Goal: Information Seeking & Learning: Understand process/instructions

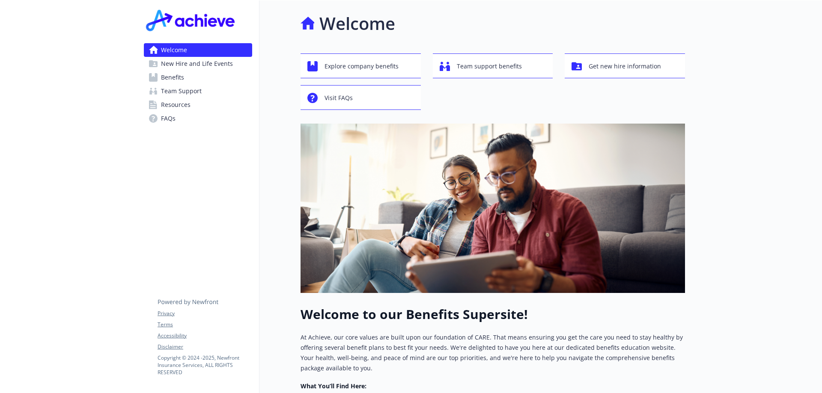
click at [182, 77] on span "Benefits" at bounding box center [172, 78] width 23 height 14
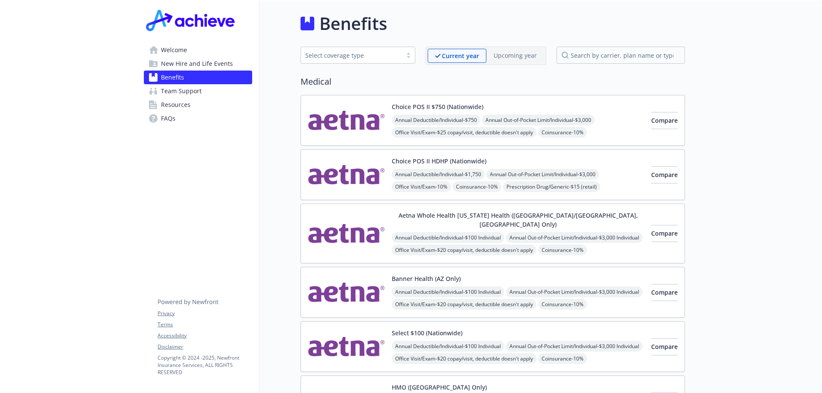
scroll to position [43, 0]
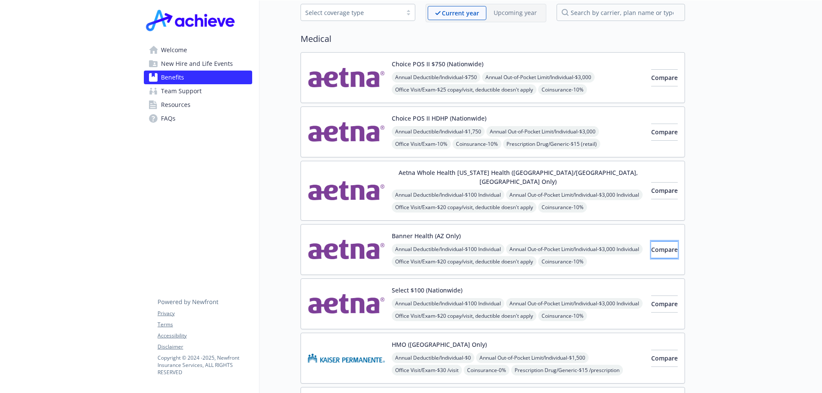
click at [651, 246] on span "Compare" at bounding box center [664, 250] width 27 height 8
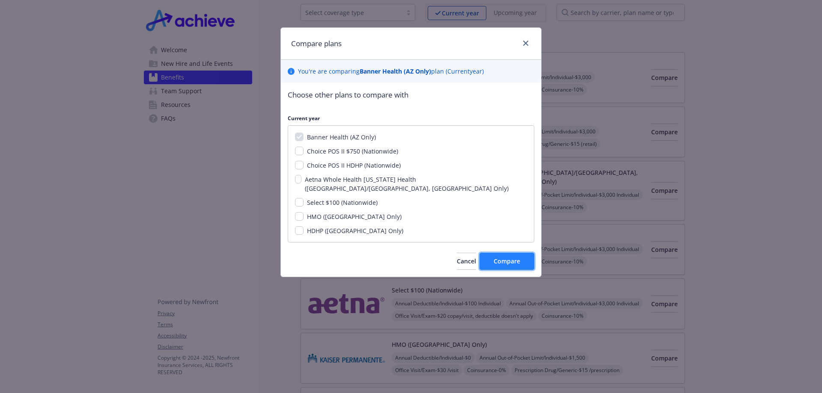
click at [504, 253] on button "Compare" at bounding box center [507, 261] width 55 height 17
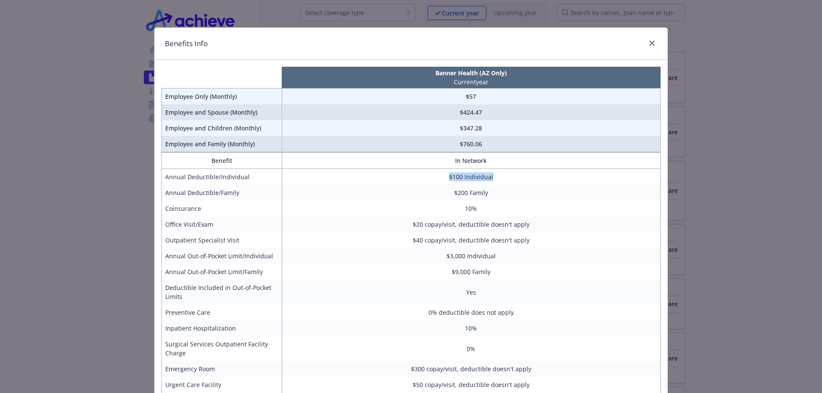
drag, startPoint x: 444, startPoint y: 179, endPoint x: 522, endPoint y: 176, distance: 78.0
click at [522, 176] on td "$100 Individual" at bounding box center [471, 177] width 379 height 16
drag, startPoint x: 453, startPoint y: 193, endPoint x: 493, endPoint y: 195, distance: 40.3
click at [493, 195] on td "$200 Family" at bounding box center [471, 193] width 379 height 16
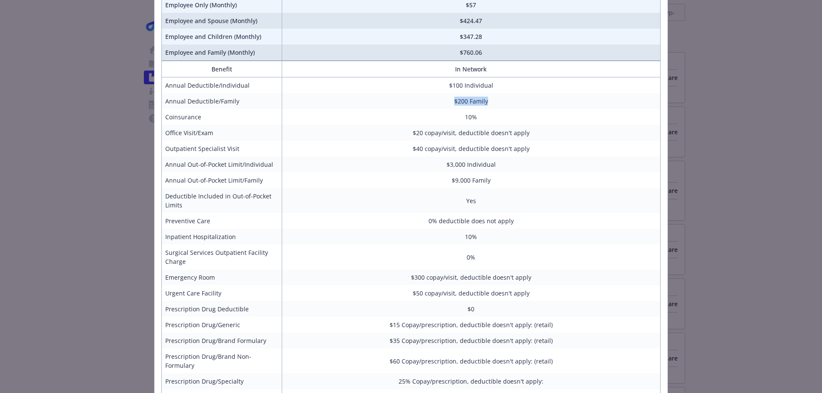
scroll to position [49, 0]
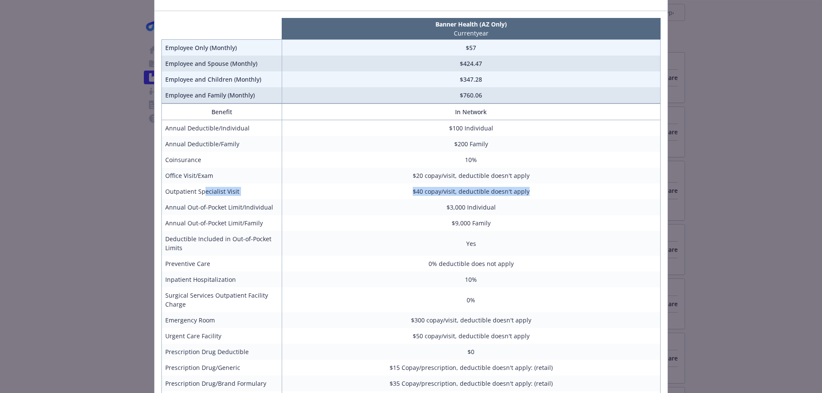
drag, startPoint x: 201, startPoint y: 191, endPoint x: 530, endPoint y: 194, distance: 328.9
click at [530, 194] on tr "Outpatient Specialist Visit $40 copay/visit, deductible doesn't apply" at bounding box center [411, 192] width 499 height 16
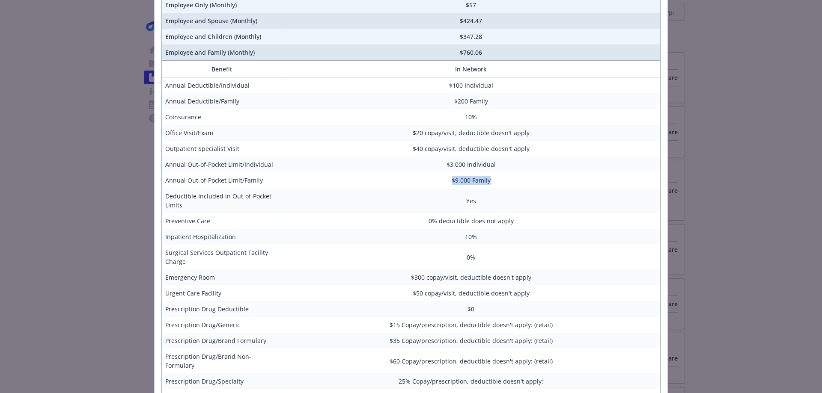
drag, startPoint x: 449, startPoint y: 183, endPoint x: 505, endPoint y: 182, distance: 55.7
click at [505, 182] on td "$9,000 Family" at bounding box center [471, 181] width 379 height 16
click at [496, 217] on td "0% deductible does not apply" at bounding box center [471, 221] width 379 height 16
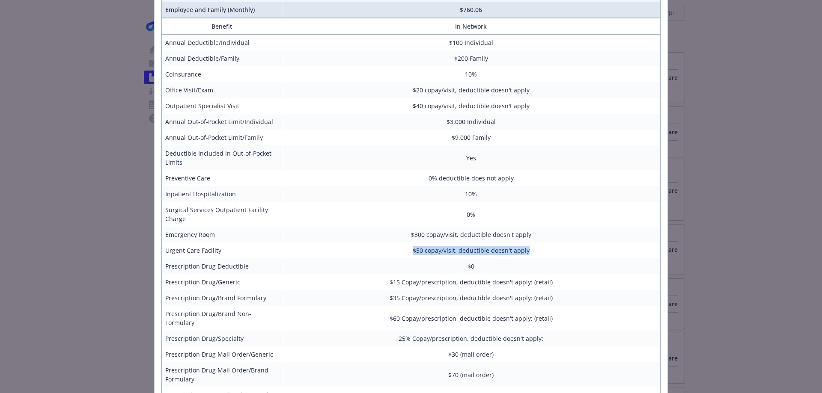
drag, startPoint x: 407, startPoint y: 252, endPoint x: 546, endPoint y: 250, distance: 139.6
click at [546, 250] on td "$50 copay/visit, deductible doesn't apply" at bounding box center [471, 251] width 379 height 16
click at [527, 257] on td "$50 copay/visit, deductible doesn't apply" at bounding box center [471, 251] width 379 height 16
drag, startPoint x: 385, startPoint y: 248, endPoint x: 470, endPoint y: 249, distance: 84.8
click at [470, 249] on td "$50 copay/visit, deductible doesn't apply" at bounding box center [471, 251] width 379 height 16
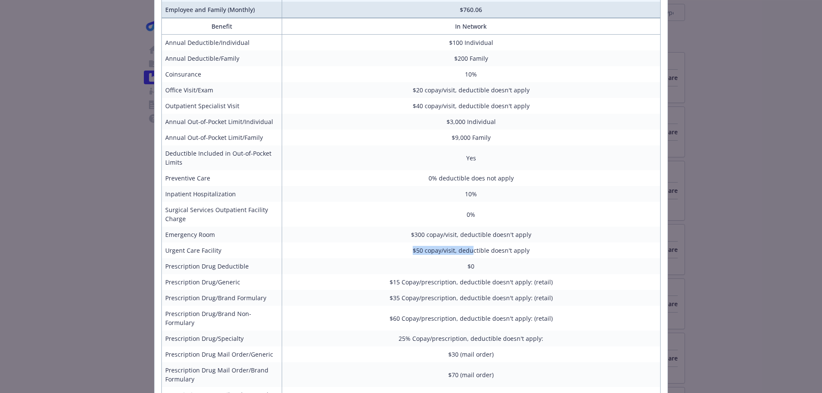
click at [470, 249] on td "$50 copay/visit, deductible doesn't apply" at bounding box center [471, 251] width 379 height 16
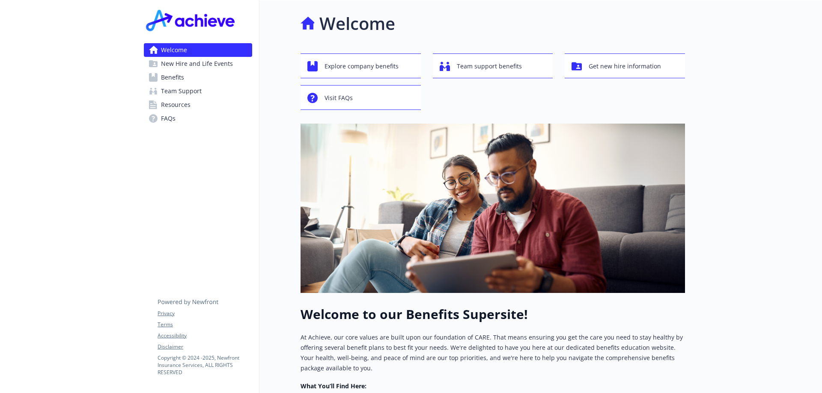
click at [180, 78] on span "Benefits" at bounding box center [172, 78] width 23 height 14
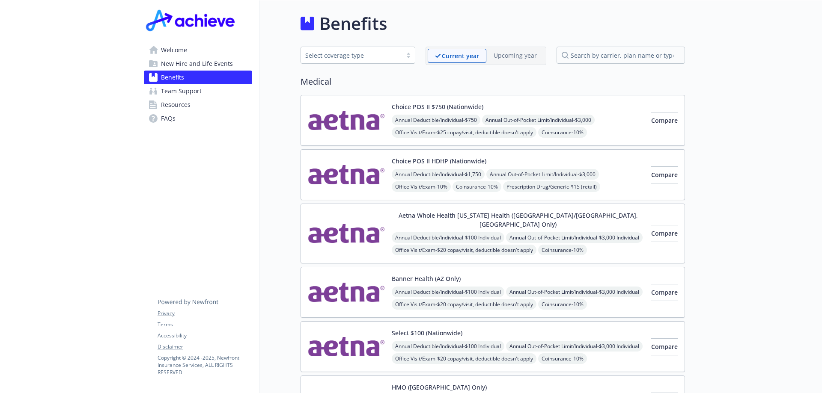
scroll to position [43, 0]
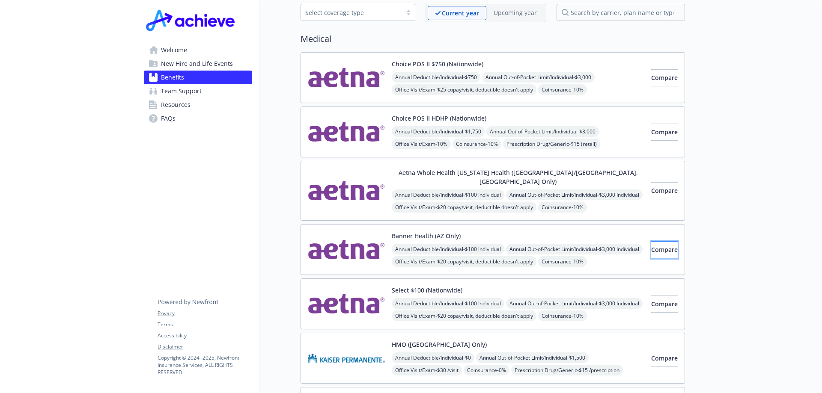
click at [651, 246] on span "Compare" at bounding box center [664, 250] width 27 height 8
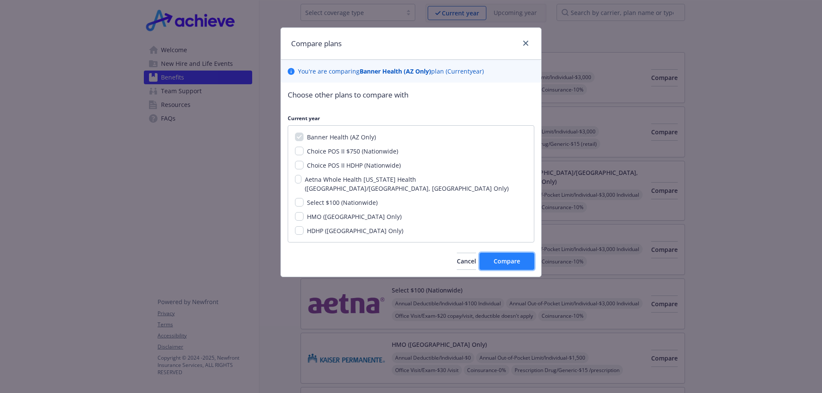
click at [521, 253] on button "Compare" at bounding box center [507, 261] width 55 height 17
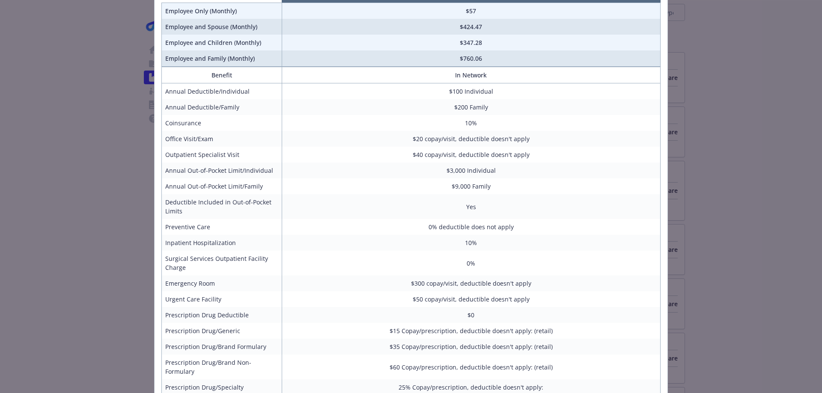
scroll to position [128, 0]
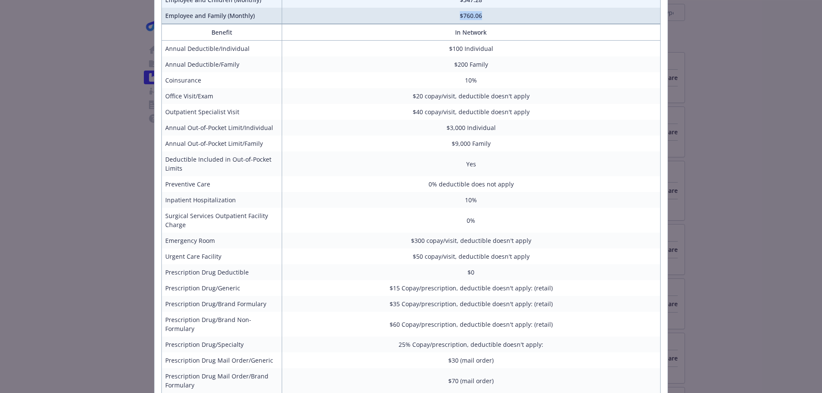
drag, startPoint x: 457, startPoint y: 17, endPoint x: 489, endPoint y: 18, distance: 31.7
click at [489, 18] on td "$760.06" at bounding box center [471, 16] width 379 height 16
drag, startPoint x: 458, startPoint y: 78, endPoint x: 475, endPoint y: 83, distance: 17.4
click at [475, 83] on td "10%" at bounding box center [471, 80] width 379 height 16
click at [458, 158] on td "Yes" at bounding box center [471, 164] width 379 height 25
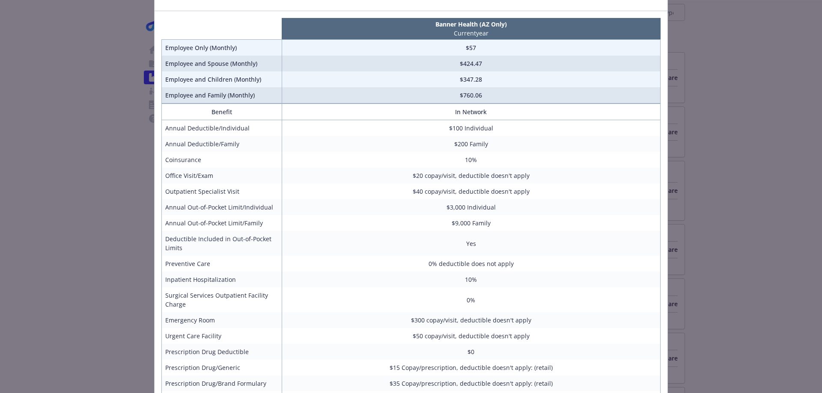
scroll to position [134, 0]
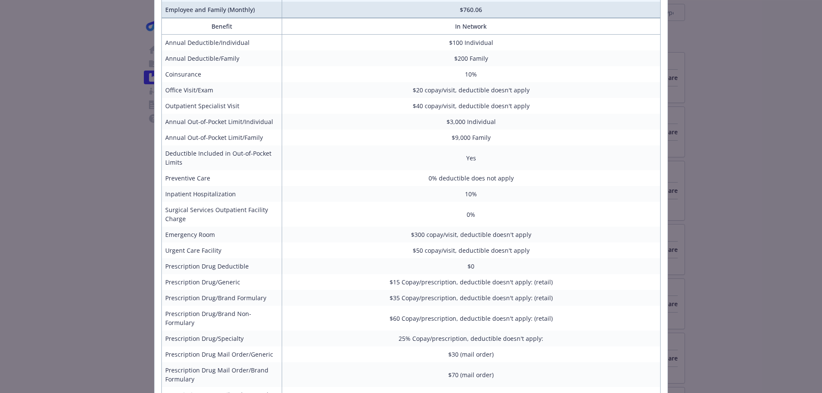
click at [94, 209] on div "Benefits Info Banner Health ([GEOGRAPHIC_DATA] Only) Current year Employee Only…" at bounding box center [411, 196] width 822 height 393
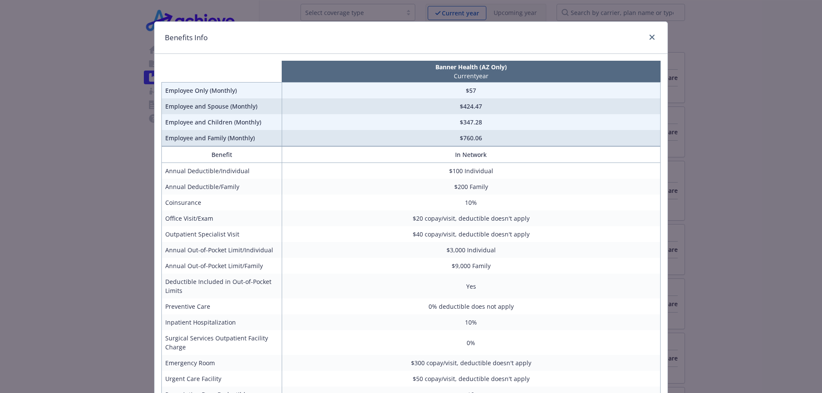
scroll to position [0, 0]
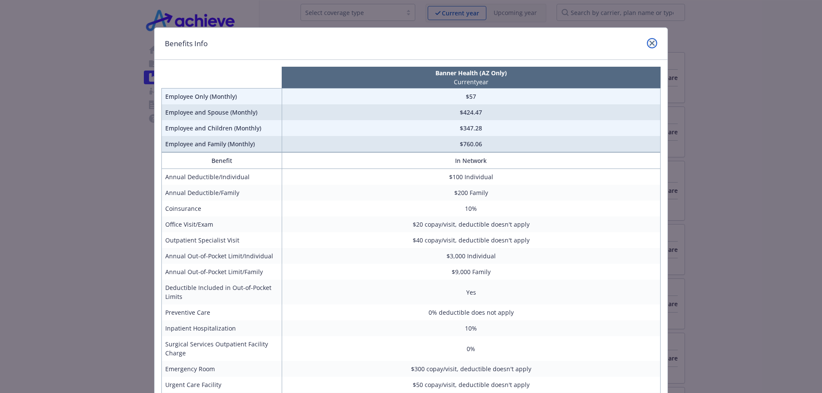
click at [650, 43] on icon "close" at bounding box center [652, 43] width 5 height 5
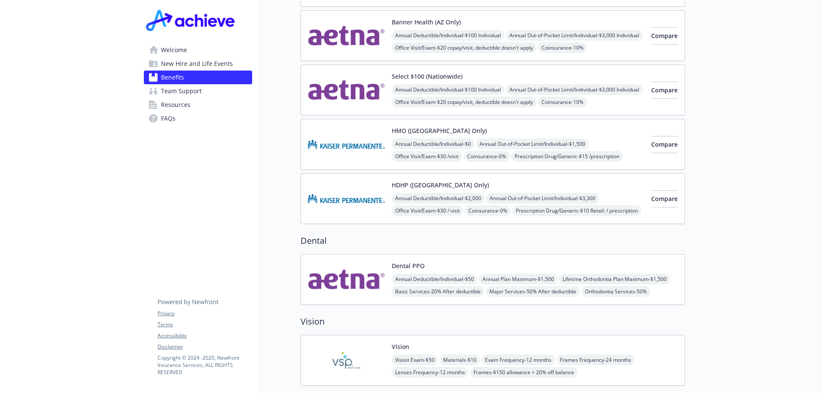
scroll to position [385, 0]
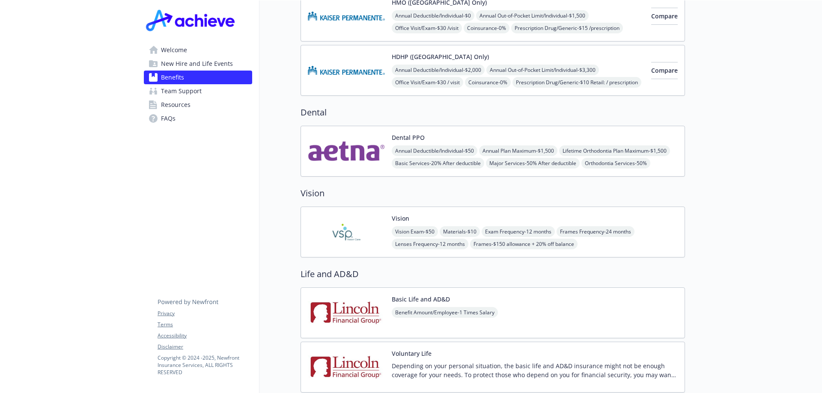
click at [544, 133] on div "Dental PPO Annual Deductible/Individual - $50 Annual Plan Maximum - $1,500 Life…" at bounding box center [535, 151] width 286 height 36
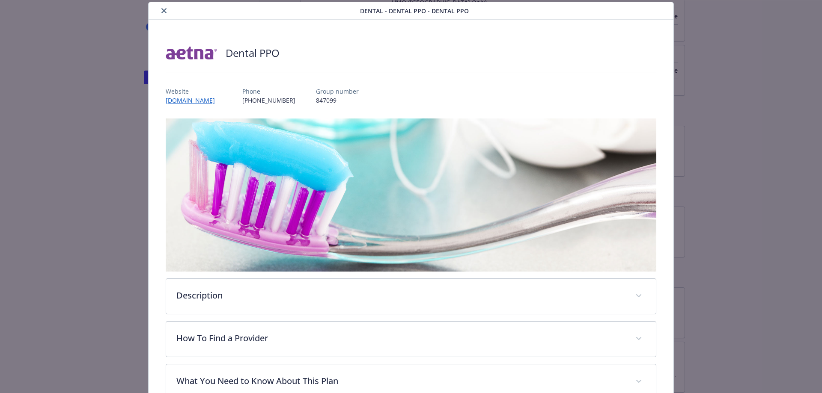
scroll to position [240, 0]
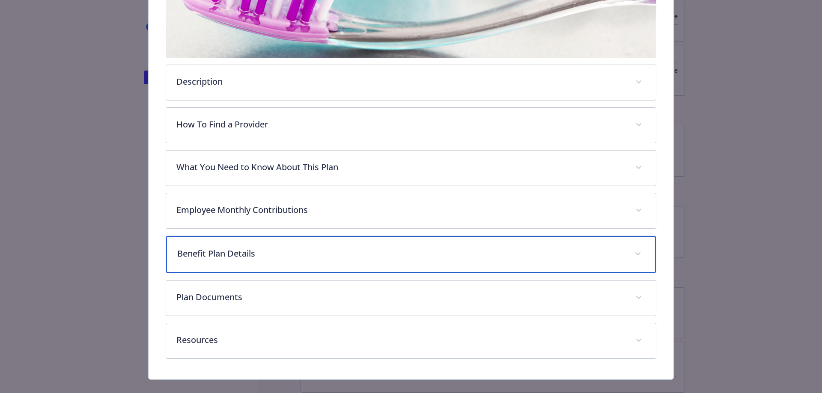
click at [361, 262] on div "Benefit Plan Details" at bounding box center [411, 254] width 490 height 37
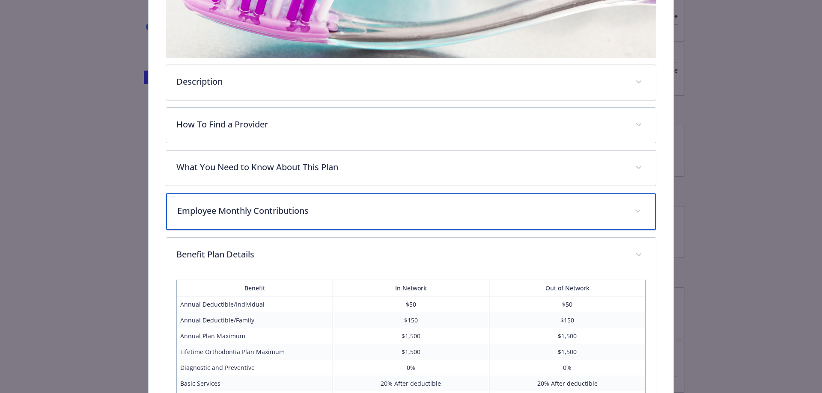
click at [404, 218] on div "Employee Monthly Contributions" at bounding box center [411, 212] width 490 height 37
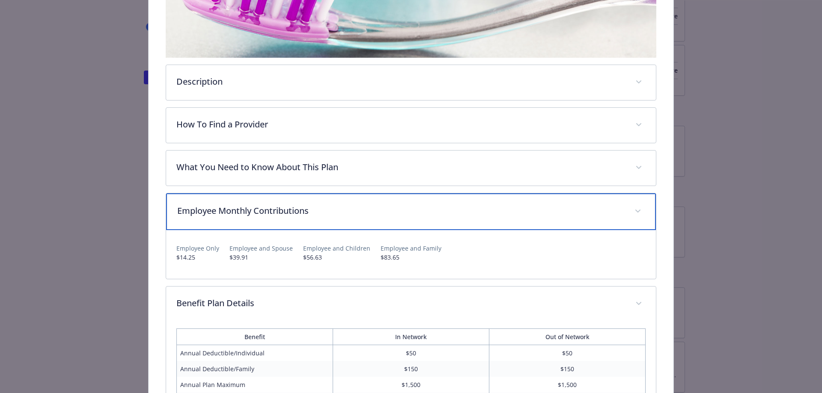
scroll to position [283, 0]
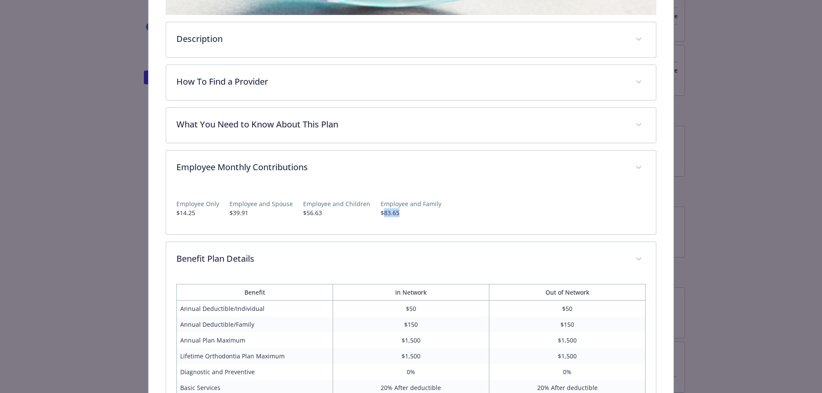
drag, startPoint x: 382, startPoint y: 215, endPoint x: 402, endPoint y: 212, distance: 19.9
click at [402, 212] on p "$83.65" at bounding box center [411, 213] width 61 height 9
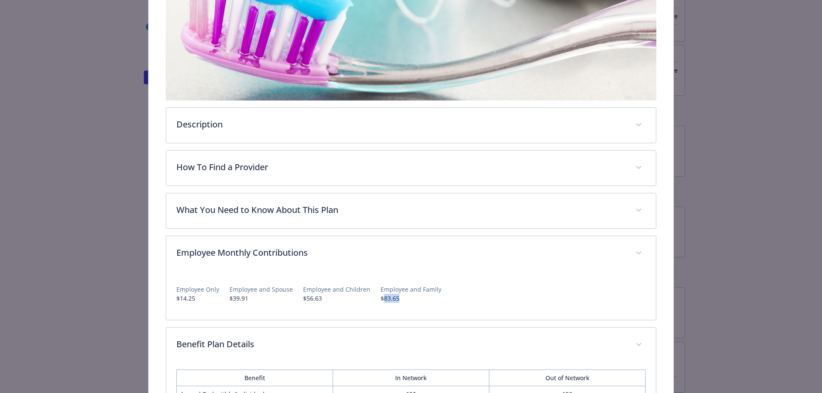
scroll to position [0, 0]
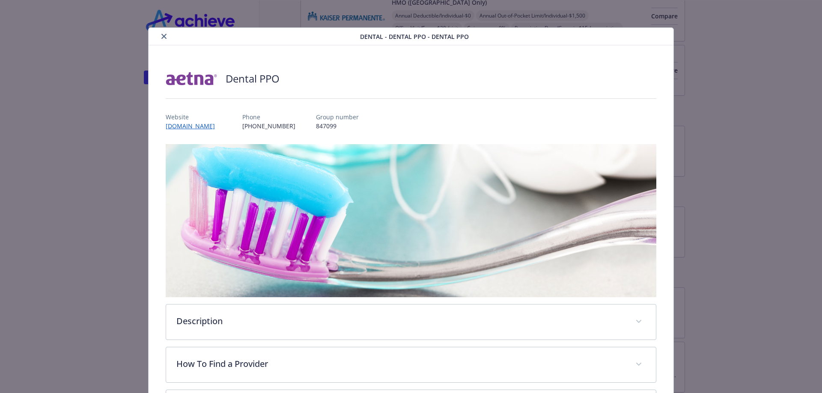
click at [159, 37] on button "close" at bounding box center [164, 36] width 10 height 10
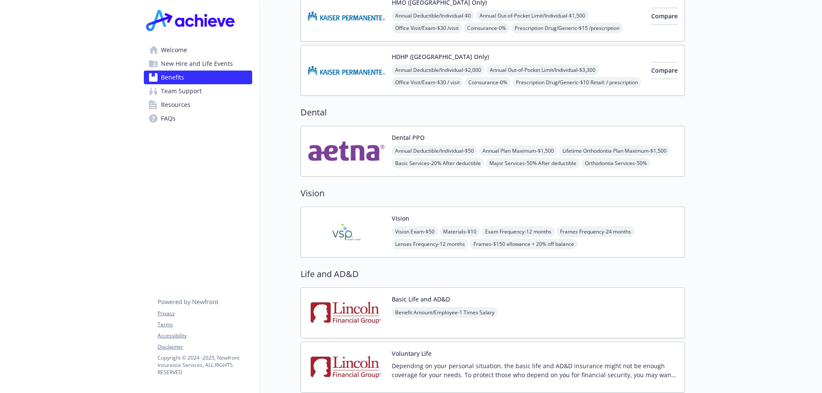
scroll to position [343, 0]
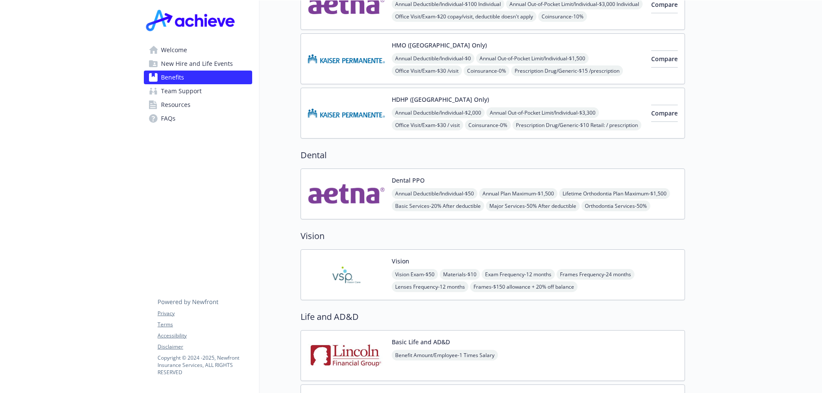
click at [204, 65] on span "New Hire and Life Events" at bounding box center [197, 64] width 72 height 14
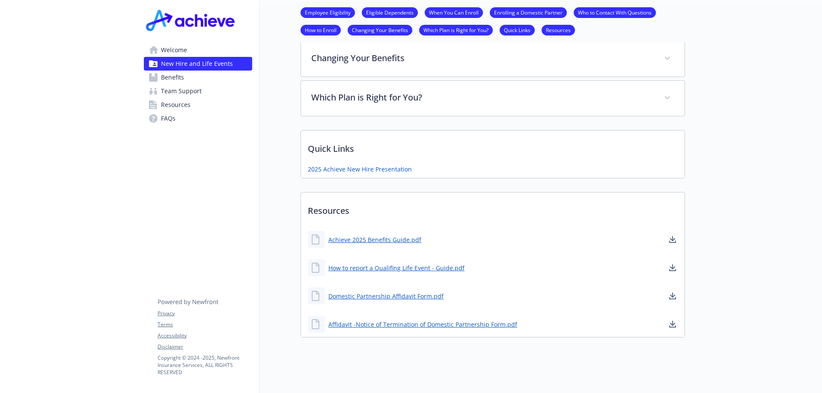
scroll to position [526, 0]
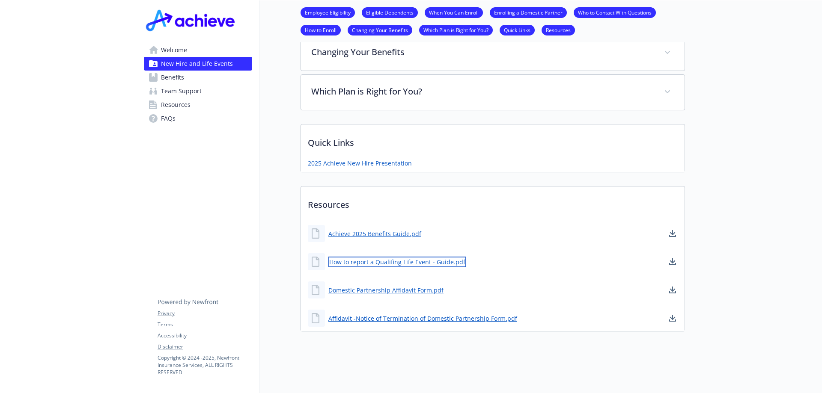
click at [413, 257] on link "How to report a Qualifing Life Event - Guide.pdf" at bounding box center [397, 262] width 138 height 11
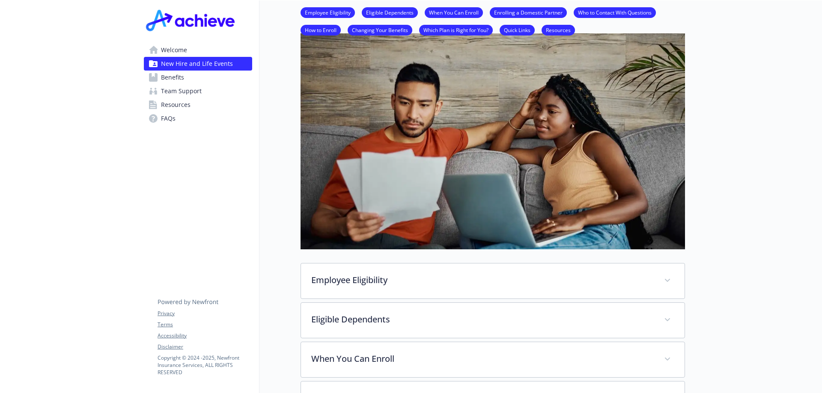
scroll to position [0, 0]
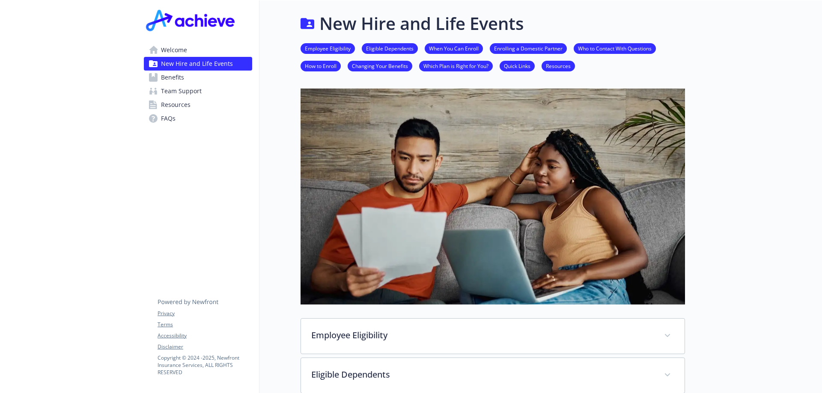
click at [171, 75] on span "Benefits" at bounding box center [172, 78] width 23 height 14
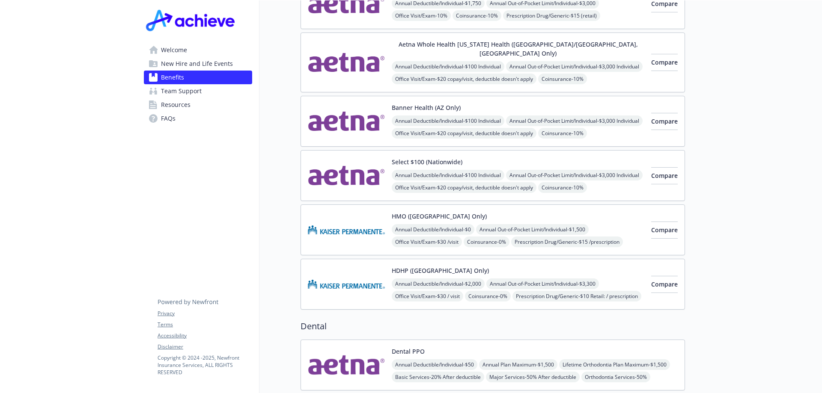
scroll to position [128, 0]
